Goal: Information Seeking & Learning: Learn about a topic

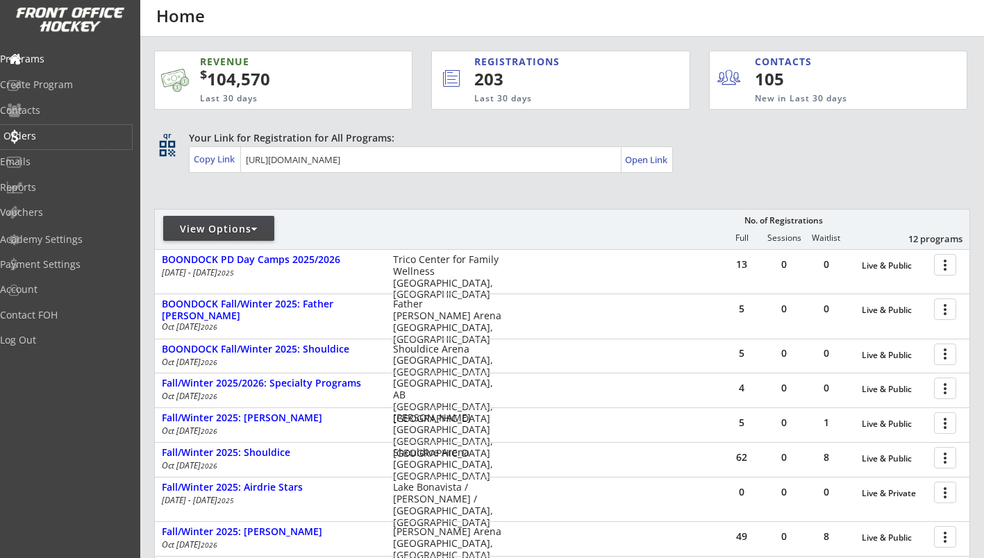
click at [65, 136] on div "Orders" at bounding box center [65, 136] width 125 height 10
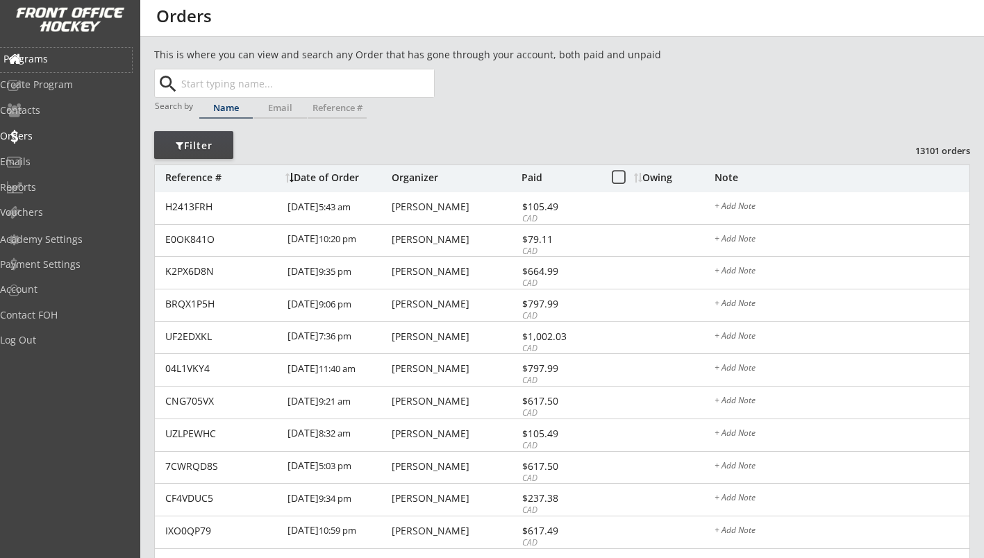
click at [69, 58] on div "Programs" at bounding box center [65, 59] width 125 height 10
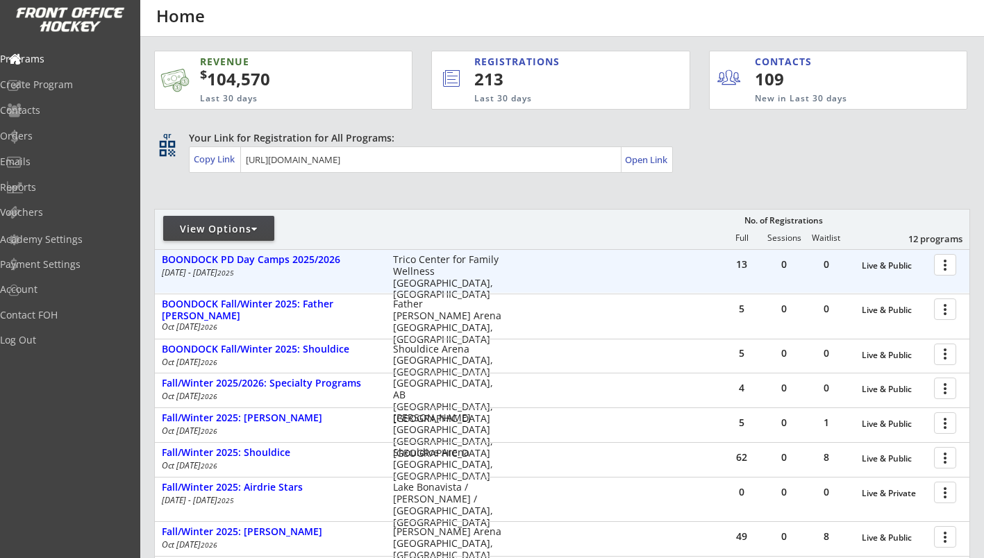
scroll to position [162, 0]
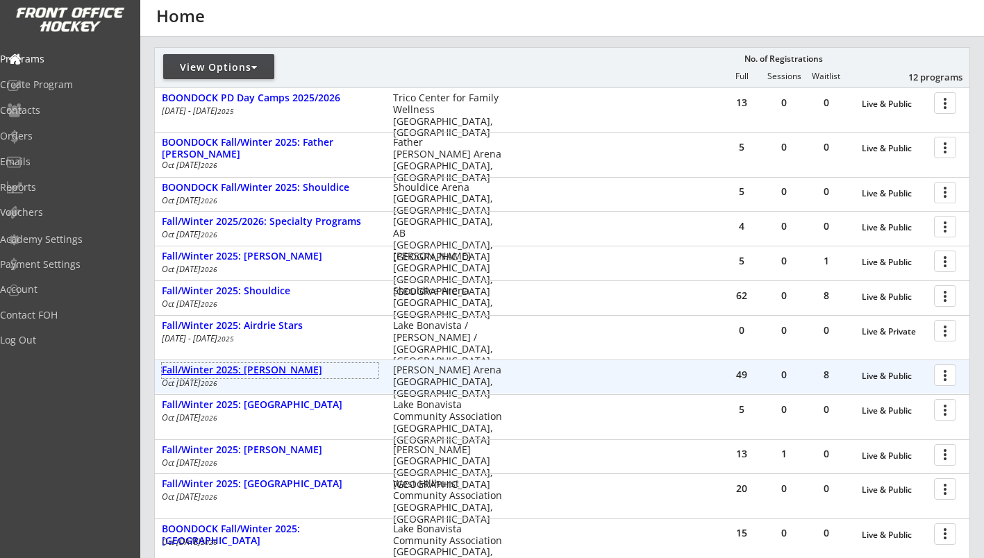
click at [310, 374] on div "Fall/Winter 2025: [PERSON_NAME]" at bounding box center [270, 371] width 217 height 12
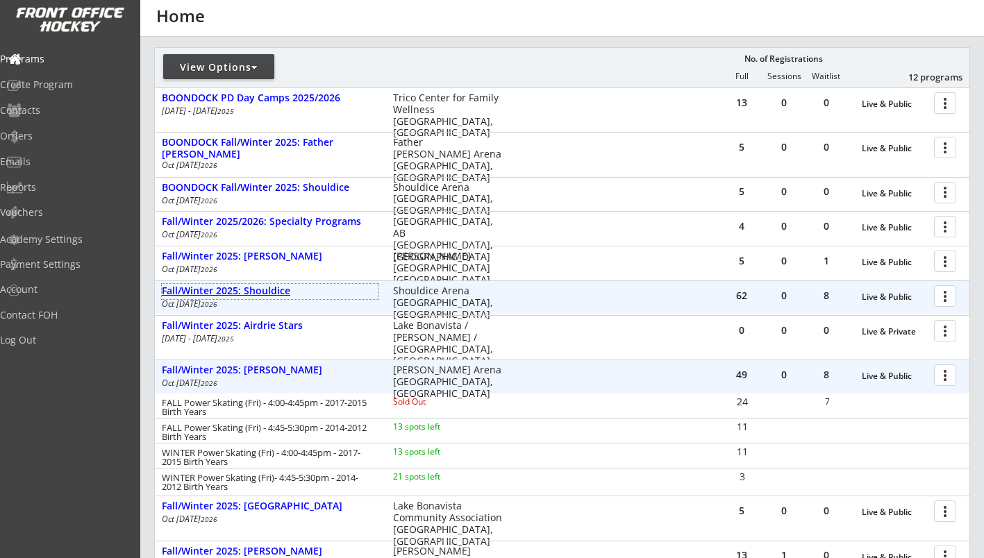
click at [260, 292] on div "Fall/Winter 2025: Shouldice" at bounding box center [270, 291] width 217 height 12
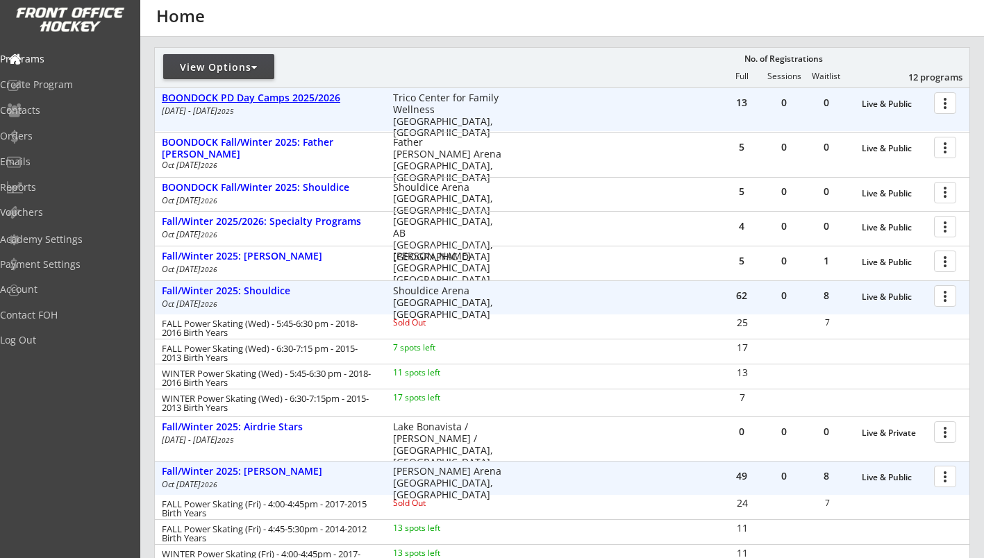
click at [308, 103] on div "BOONDOCK PD Day Camps 2025/2026" at bounding box center [270, 98] width 217 height 12
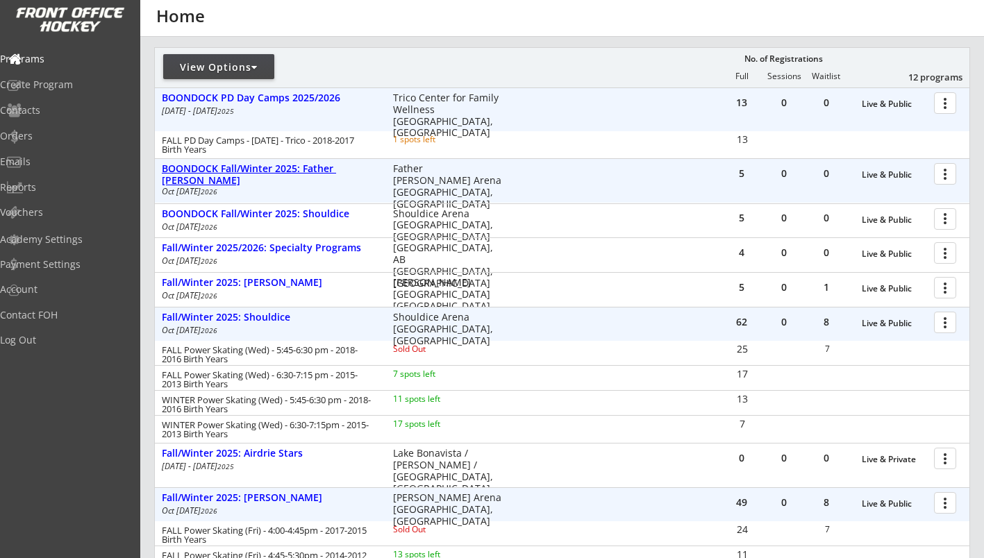
click at [306, 167] on div "BOONDOCK Fall/Winter 2025: Father [PERSON_NAME]" at bounding box center [270, 175] width 217 height 24
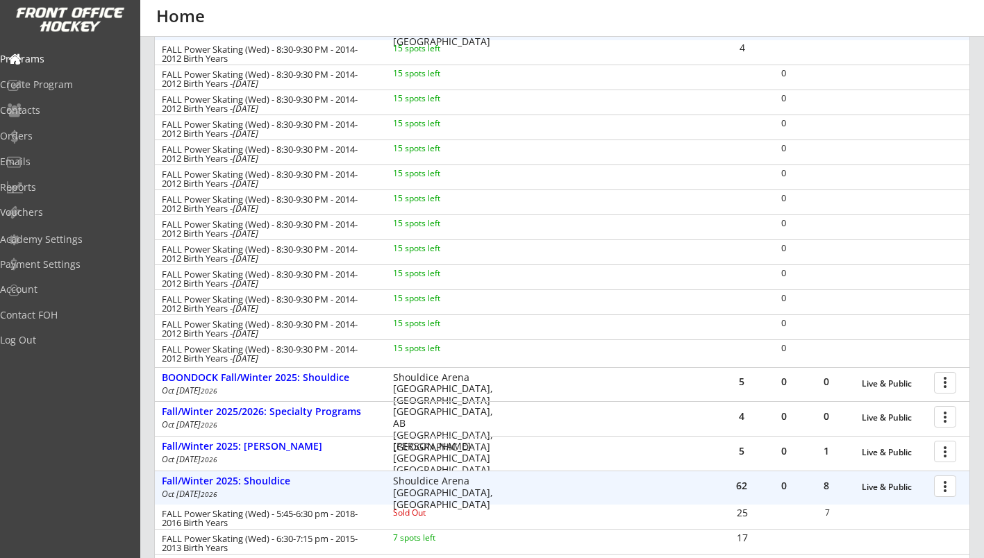
scroll to position [486, 0]
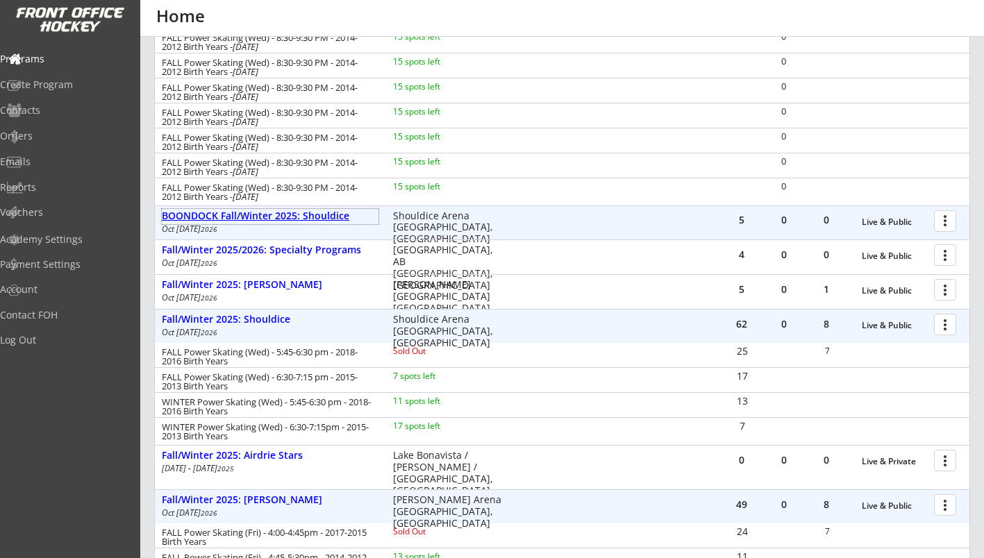
click at [308, 217] on div "BOONDOCK Fall/Winter 2025: Shouldice" at bounding box center [270, 216] width 217 height 12
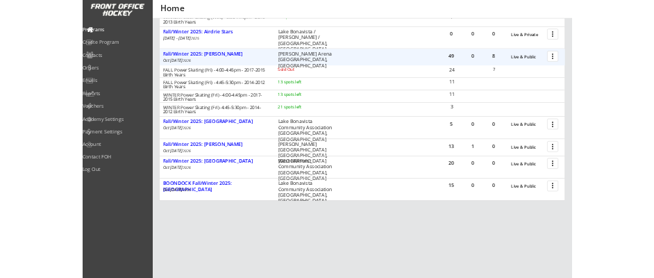
scroll to position [1234, 0]
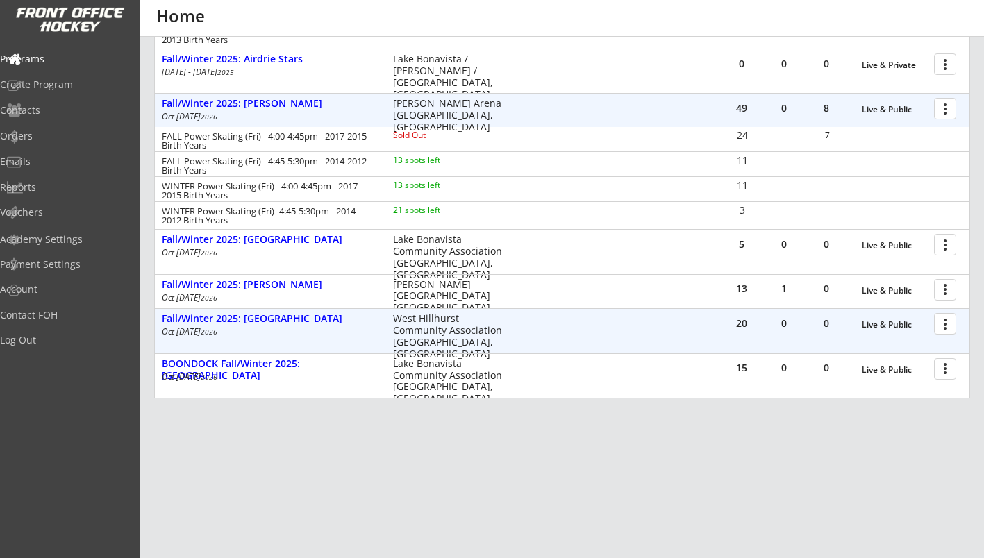
click at [271, 319] on div "Fall/Winter 2025: [GEOGRAPHIC_DATA]" at bounding box center [270, 319] width 217 height 12
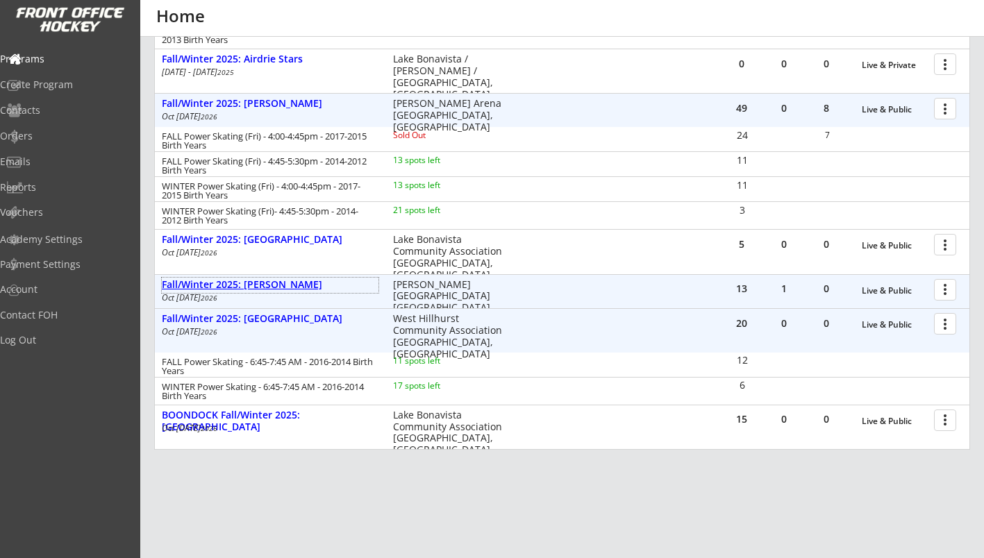
click at [255, 282] on div "Fall/Winter 2025: [PERSON_NAME]" at bounding box center [270, 285] width 217 height 12
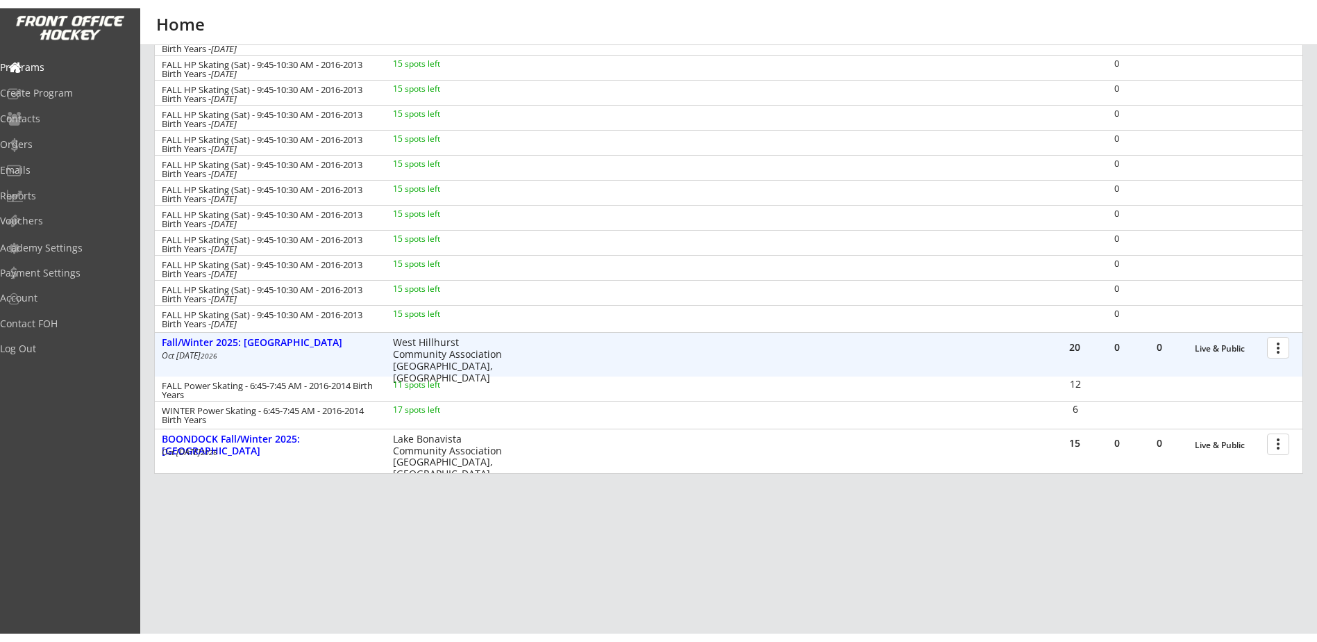
scroll to position [1553, 0]
